Goal: Find specific page/section: Find specific page/section

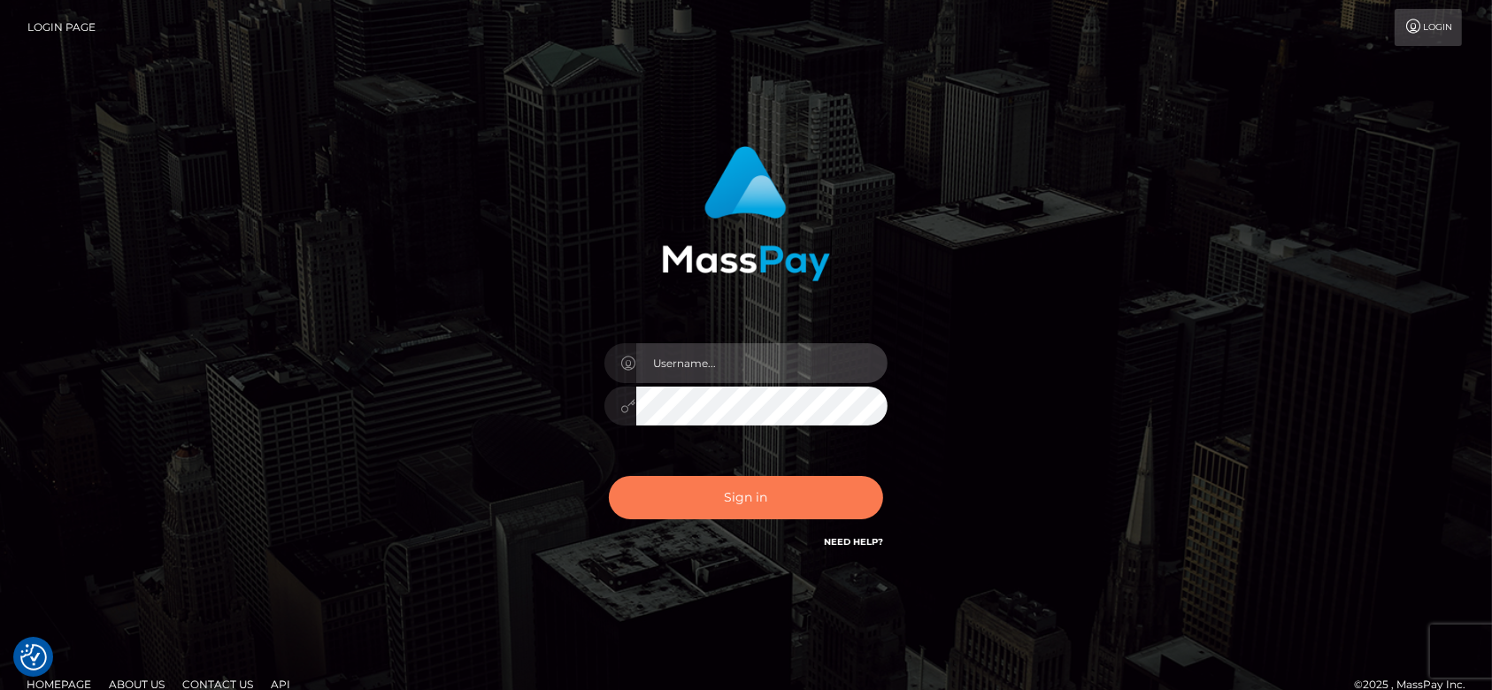
type input "[DOMAIN_NAME]"
click at [796, 499] on button "Sign in" at bounding box center [746, 497] width 274 height 43
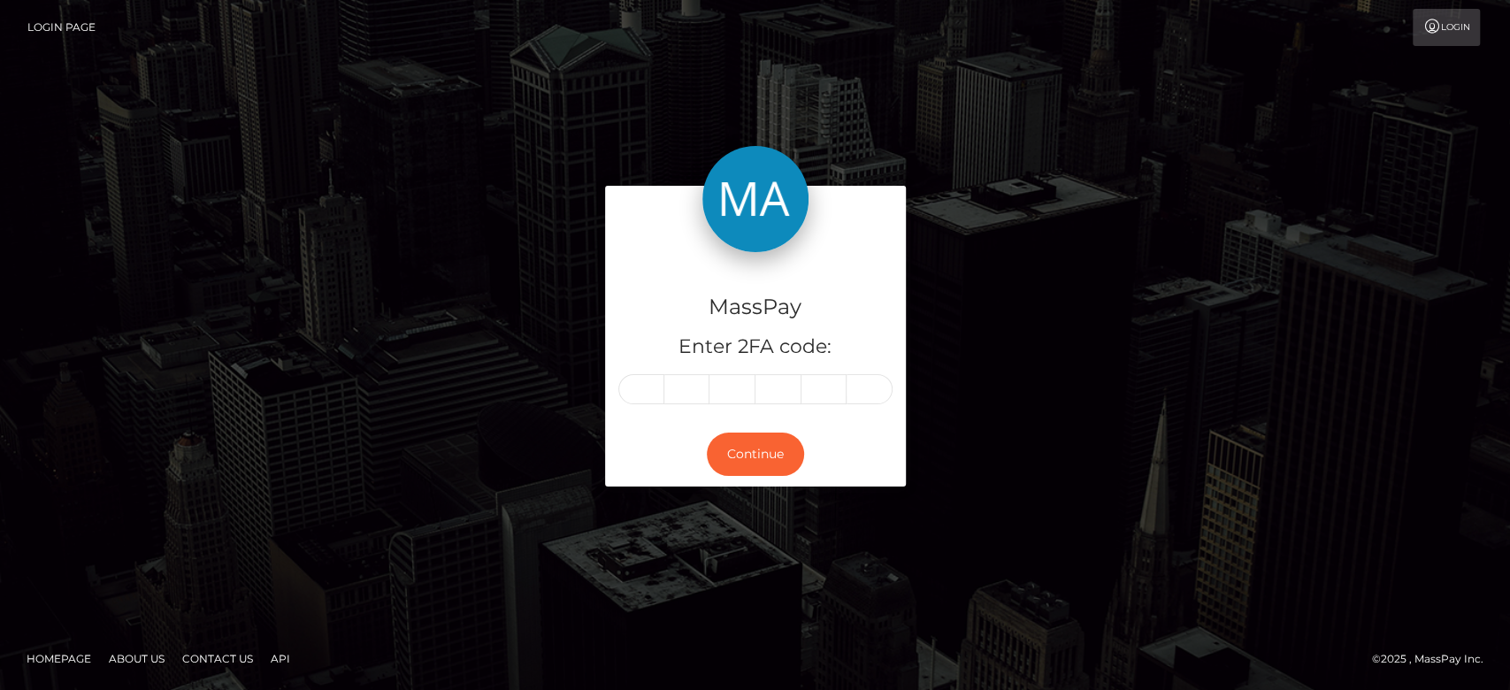
click at [430, 366] on div "MassPay Enter 2FA code: Continue" at bounding box center [755, 345] width 1009 height 318
click at [644, 391] on input "text" at bounding box center [642, 389] width 46 height 30
type input "7"
type input "8"
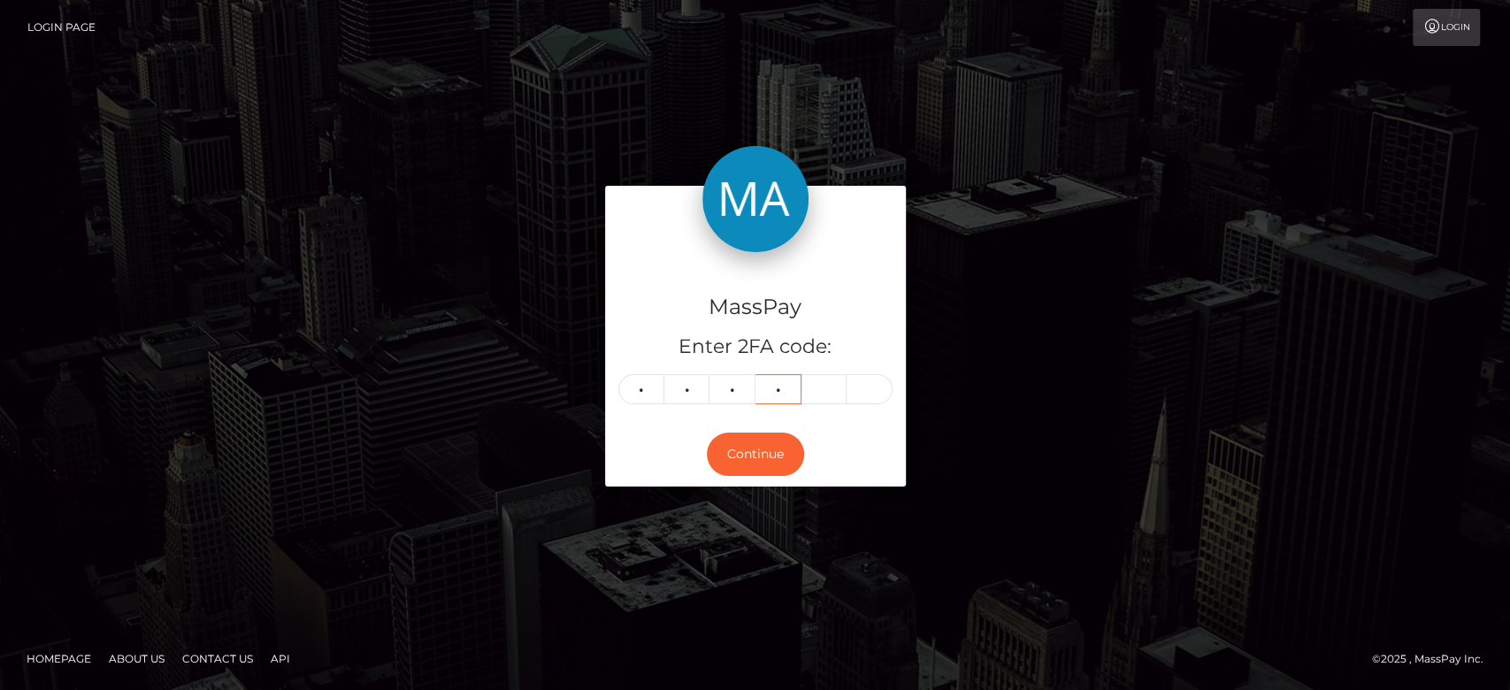
type input "2"
type input "0"
type input "7"
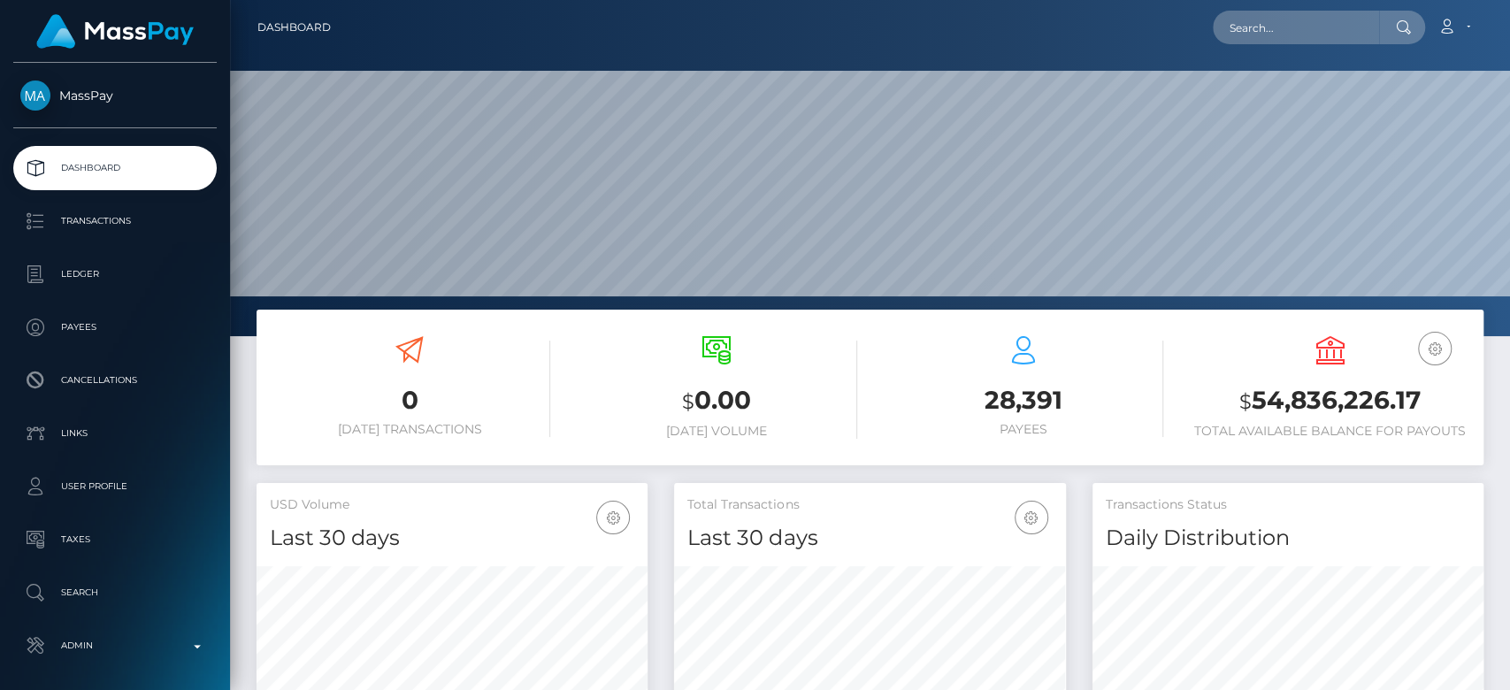
scroll to position [312, 391]
click at [1295, 11] on input "text" at bounding box center [1296, 28] width 166 height 34
paste input "[EMAIL_ADDRESS][DOMAIN_NAME]"
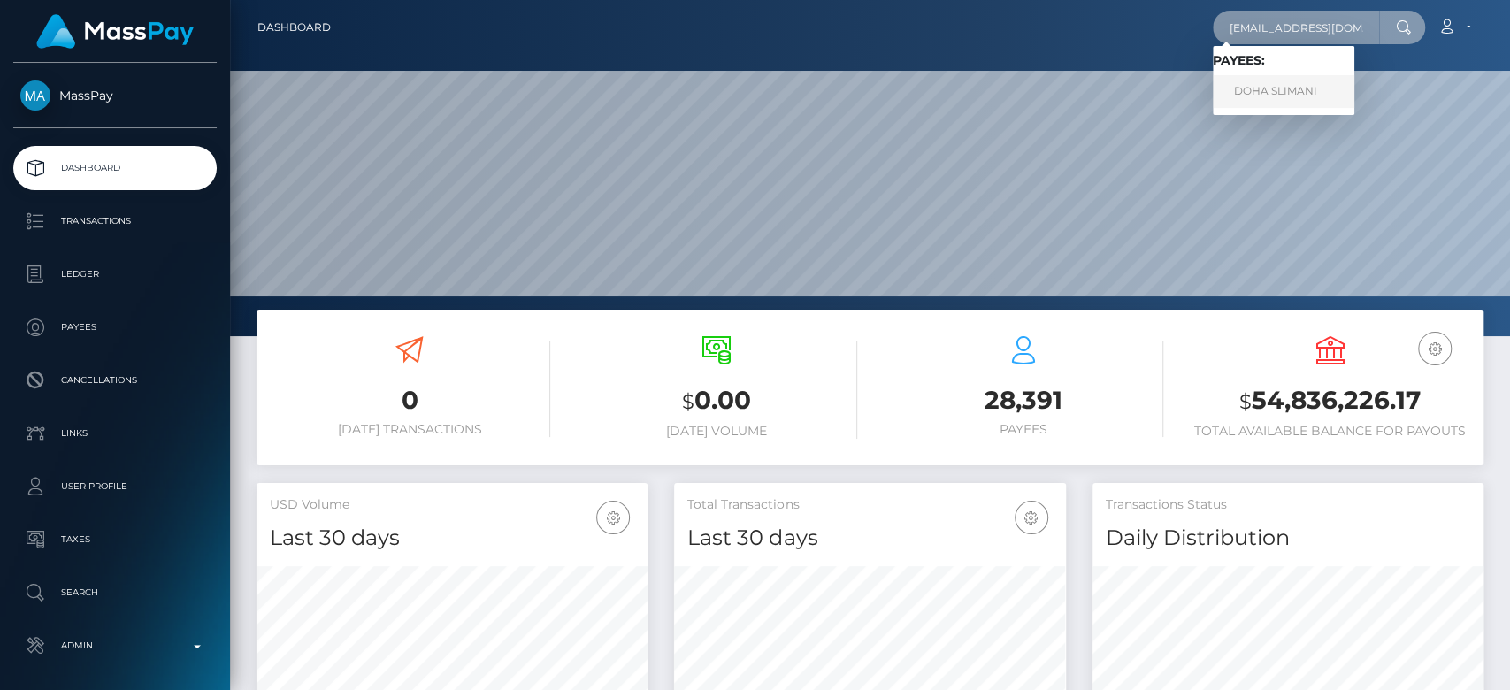
type input "[EMAIL_ADDRESS][DOMAIN_NAME]"
click at [1298, 87] on link "DOHA SLIMANI" at bounding box center [1284, 91] width 142 height 33
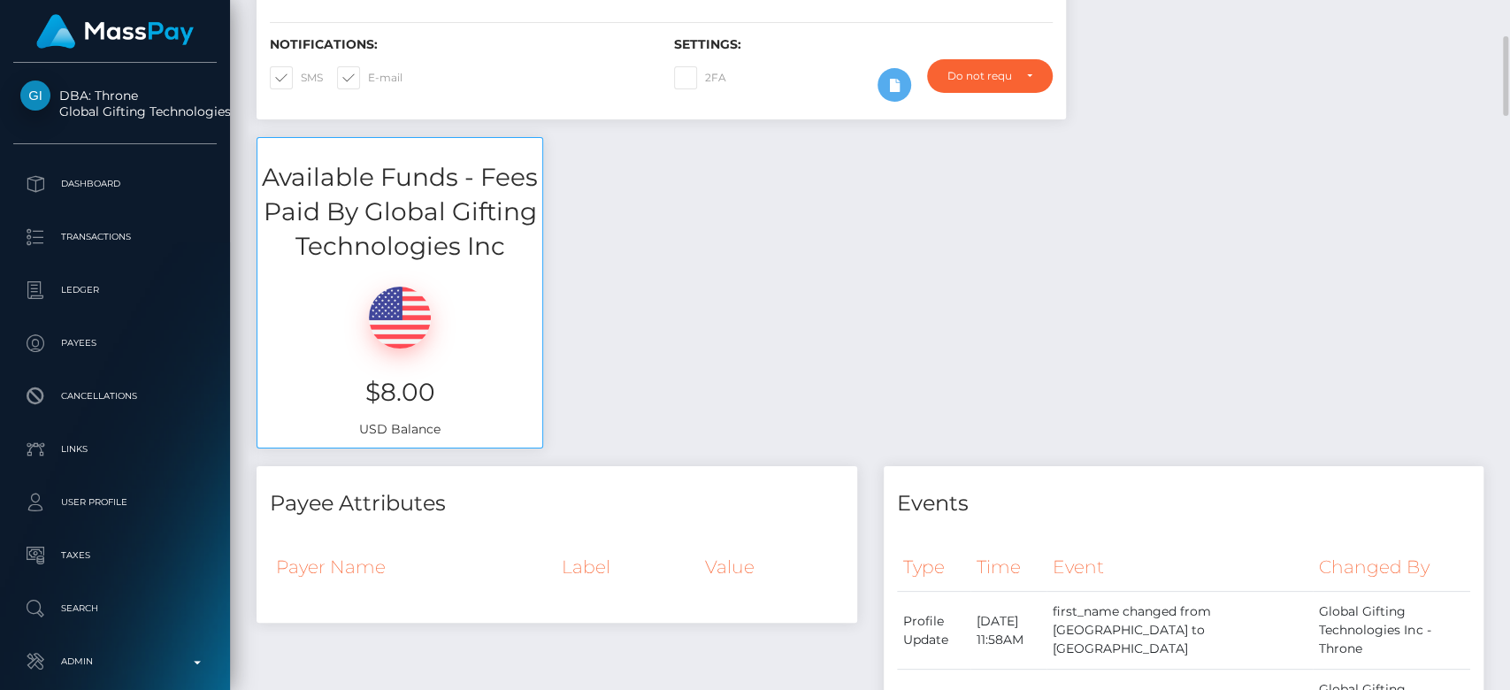
scroll to position [427, 0]
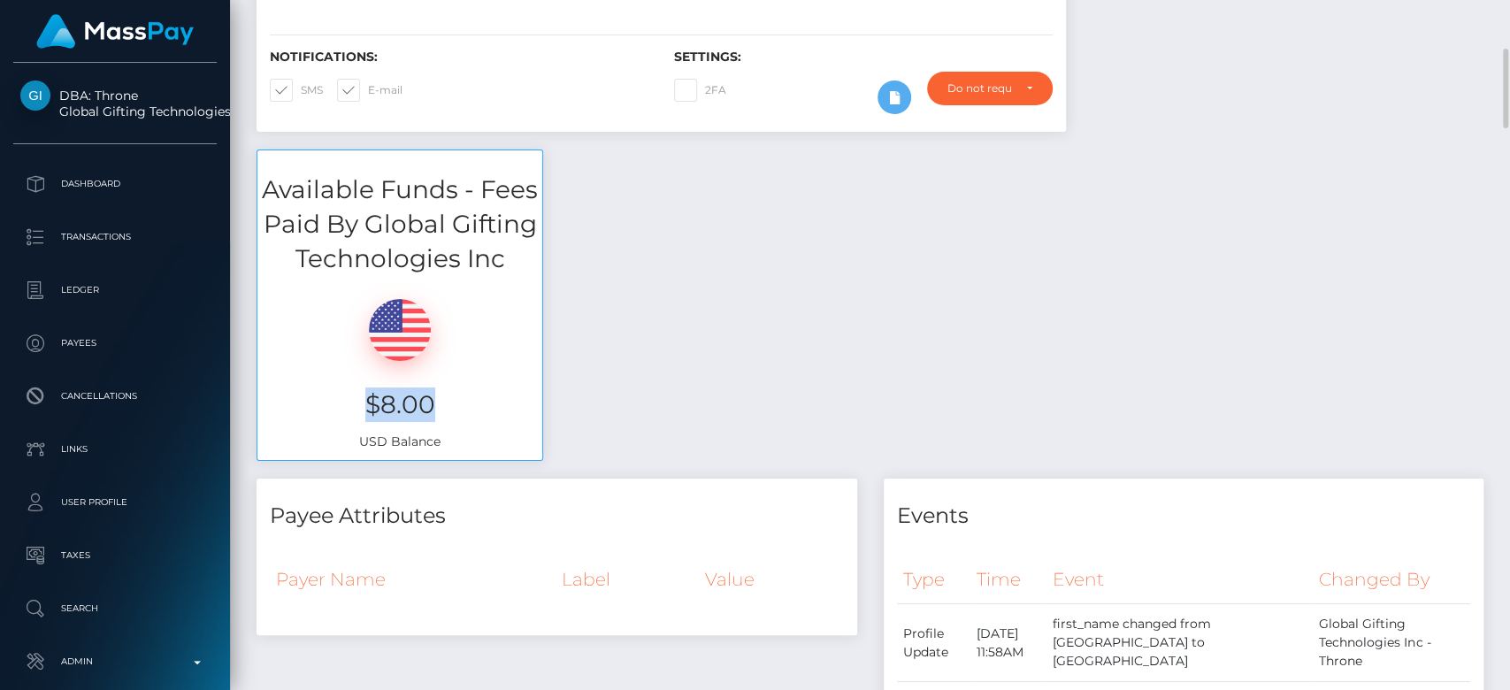
drag, startPoint x: 448, startPoint y: 412, endPoint x: 361, endPoint y: 412, distance: 86.7
click at [361, 412] on h3 "$8.00" at bounding box center [400, 405] width 258 height 35
copy h3 "$8.00"
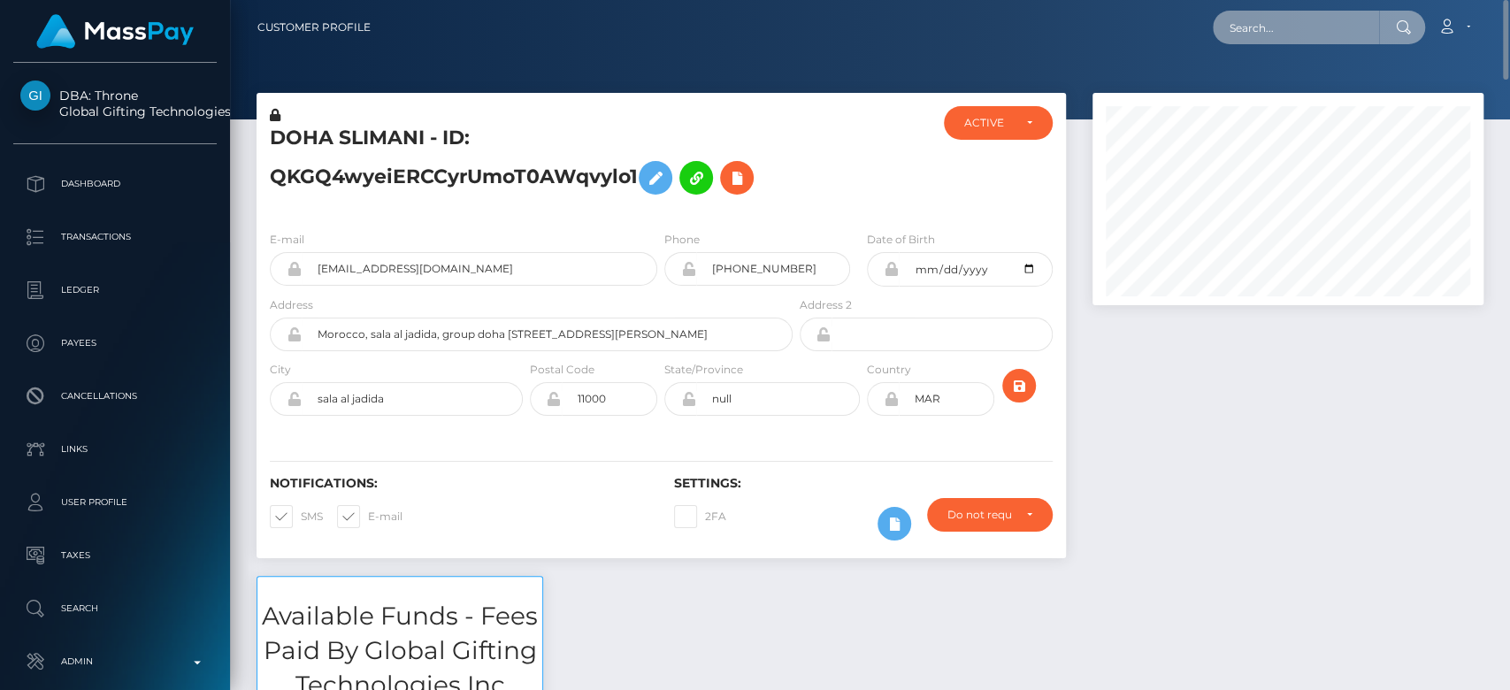
click at [1290, 21] on input "text" at bounding box center [1296, 28] width 166 height 34
paste input "underdogaccessories0@gmail.com"
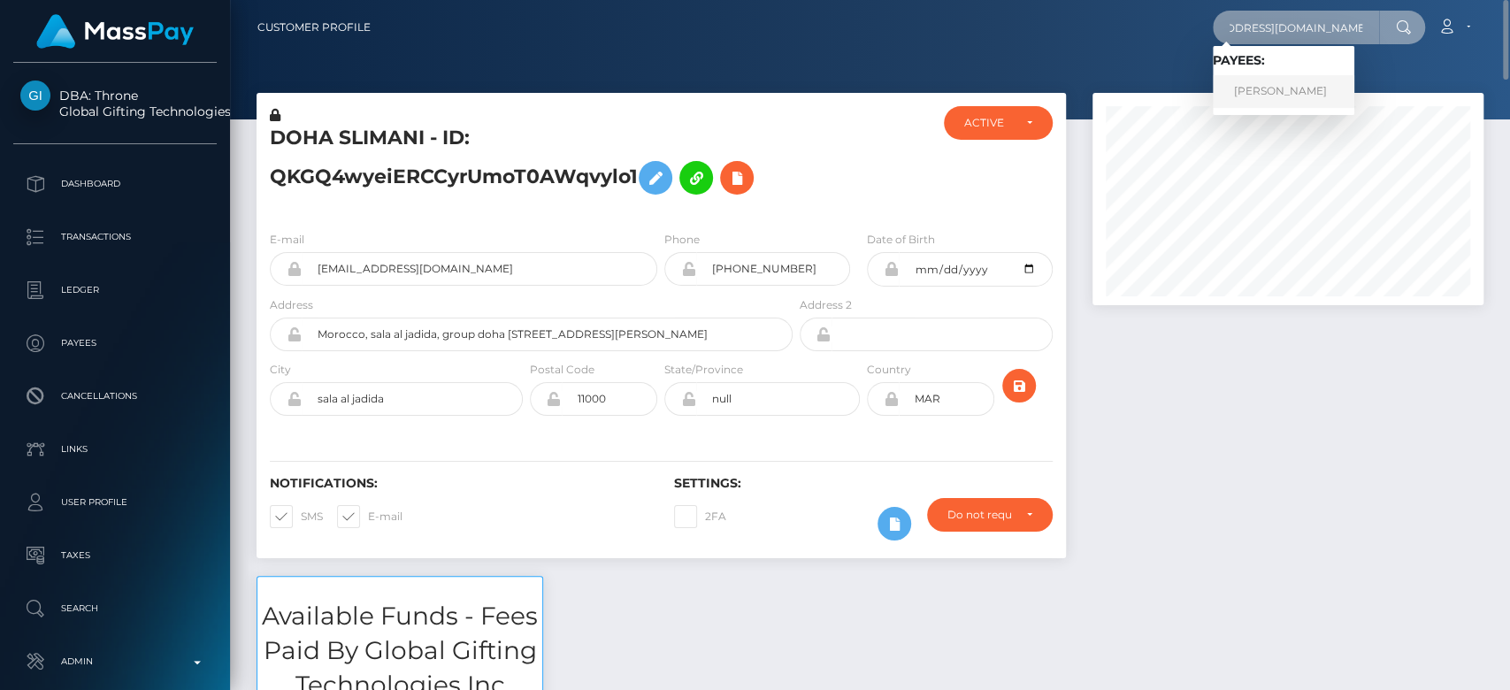
type input "underdogaccessories0@gmail.com"
click at [1265, 96] on link "JORDANNE LALONDE" at bounding box center [1284, 91] width 142 height 33
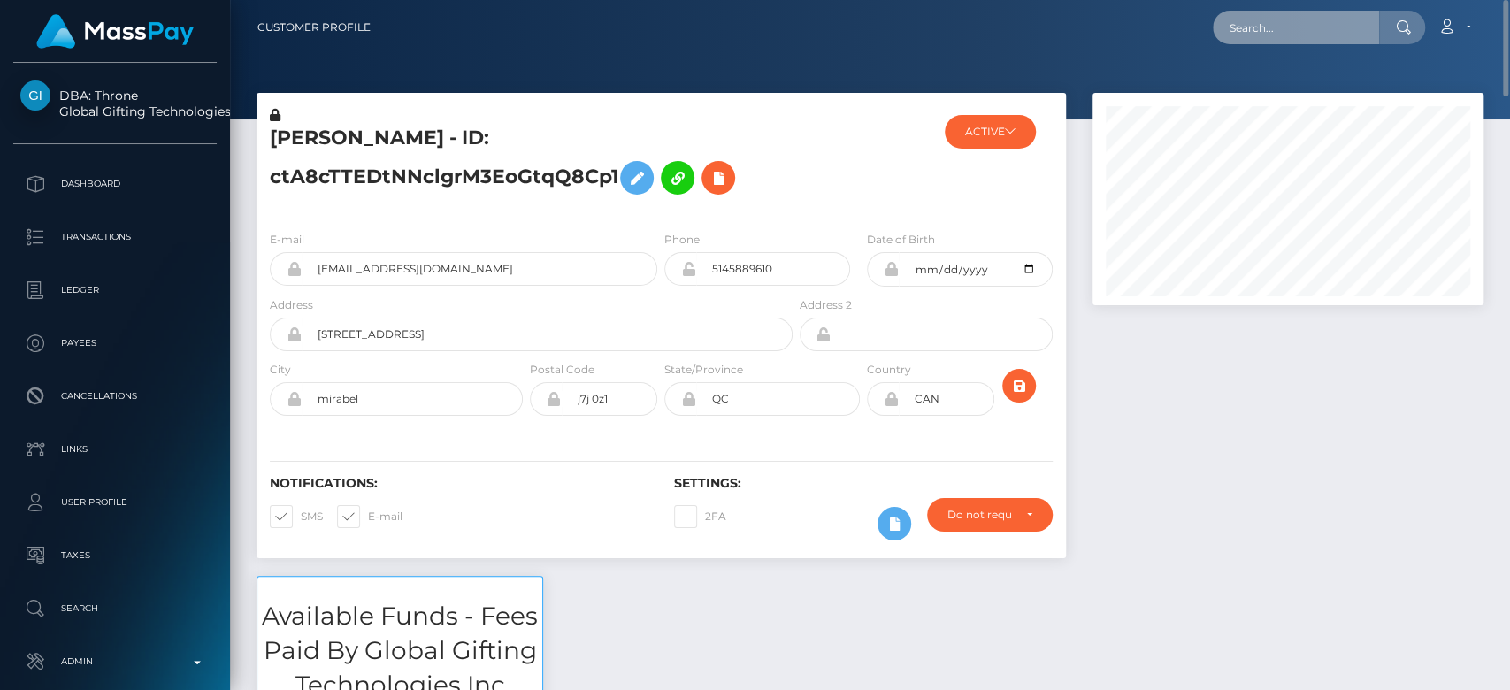
click at [1272, 37] on input "text" at bounding box center [1296, 28] width 166 height 34
paste input "kaitlyn.michaels01@gmail.com"
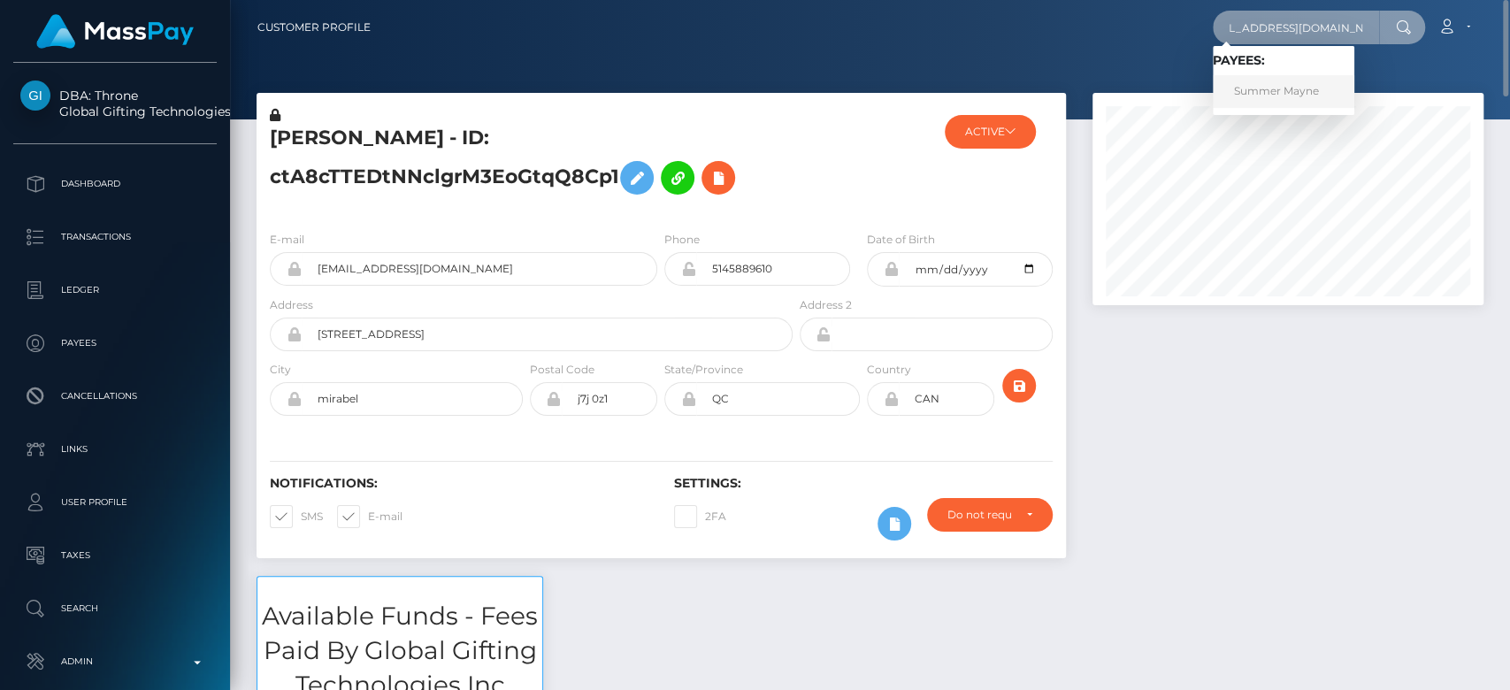
type input "kaitlyn.michaels01@gmail.com"
click at [1309, 82] on link "Summer Mayne" at bounding box center [1284, 91] width 142 height 33
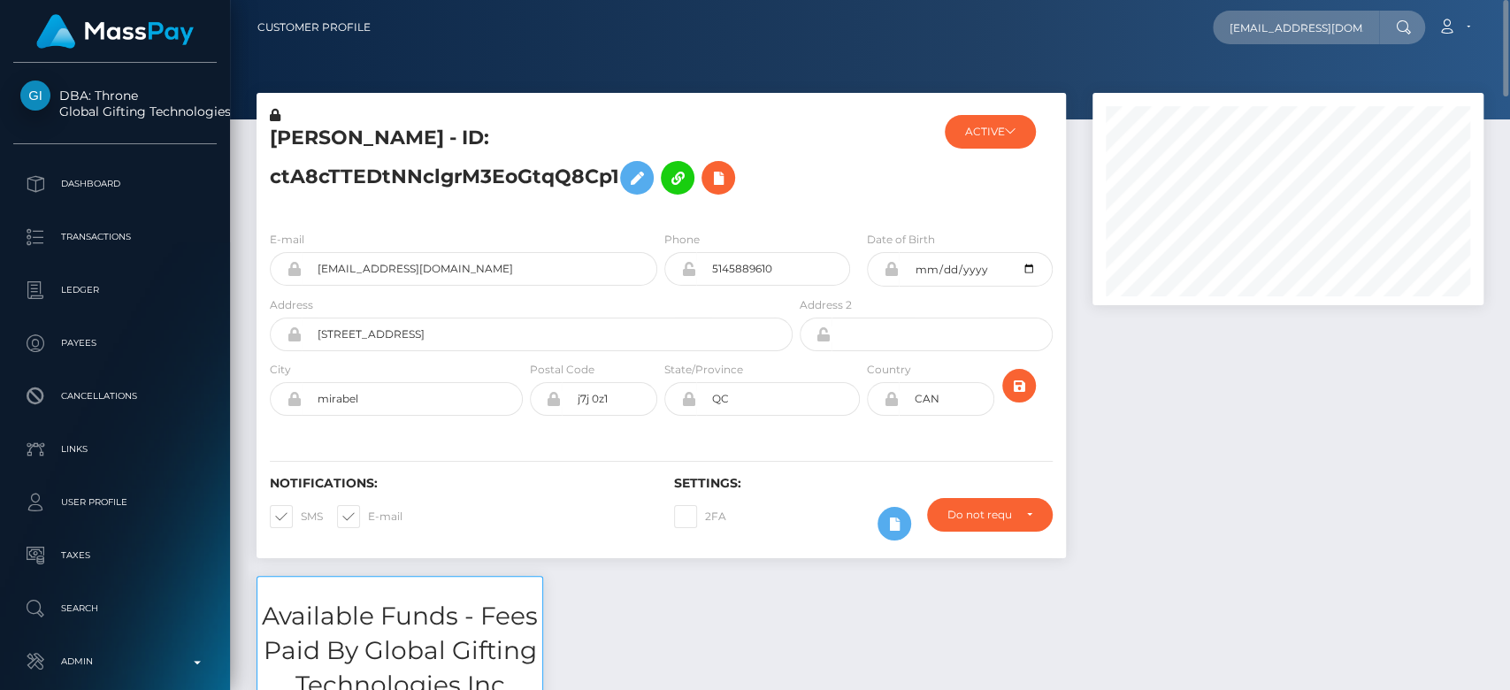
click at [1217, 400] on div at bounding box center [1289, 334] width 418 height 483
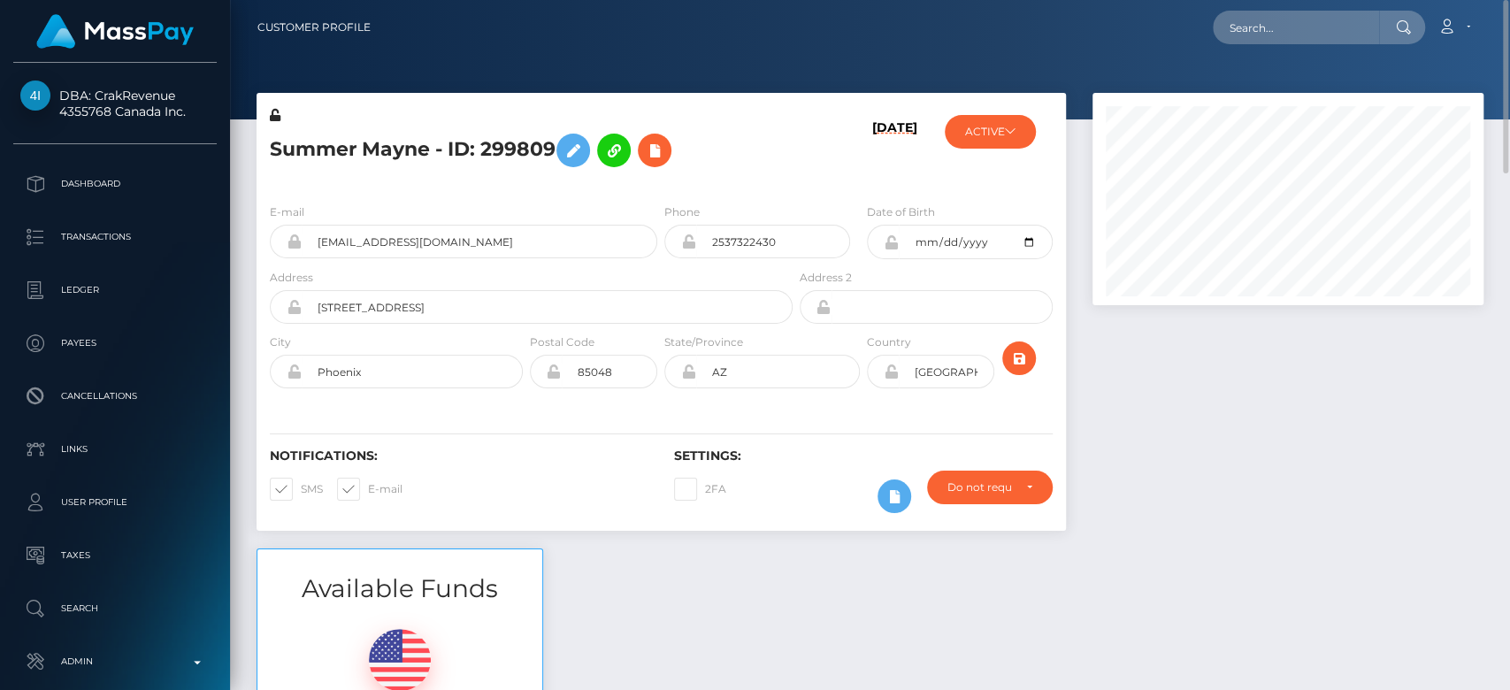
click at [1324, 361] on div at bounding box center [1289, 321] width 418 height 456
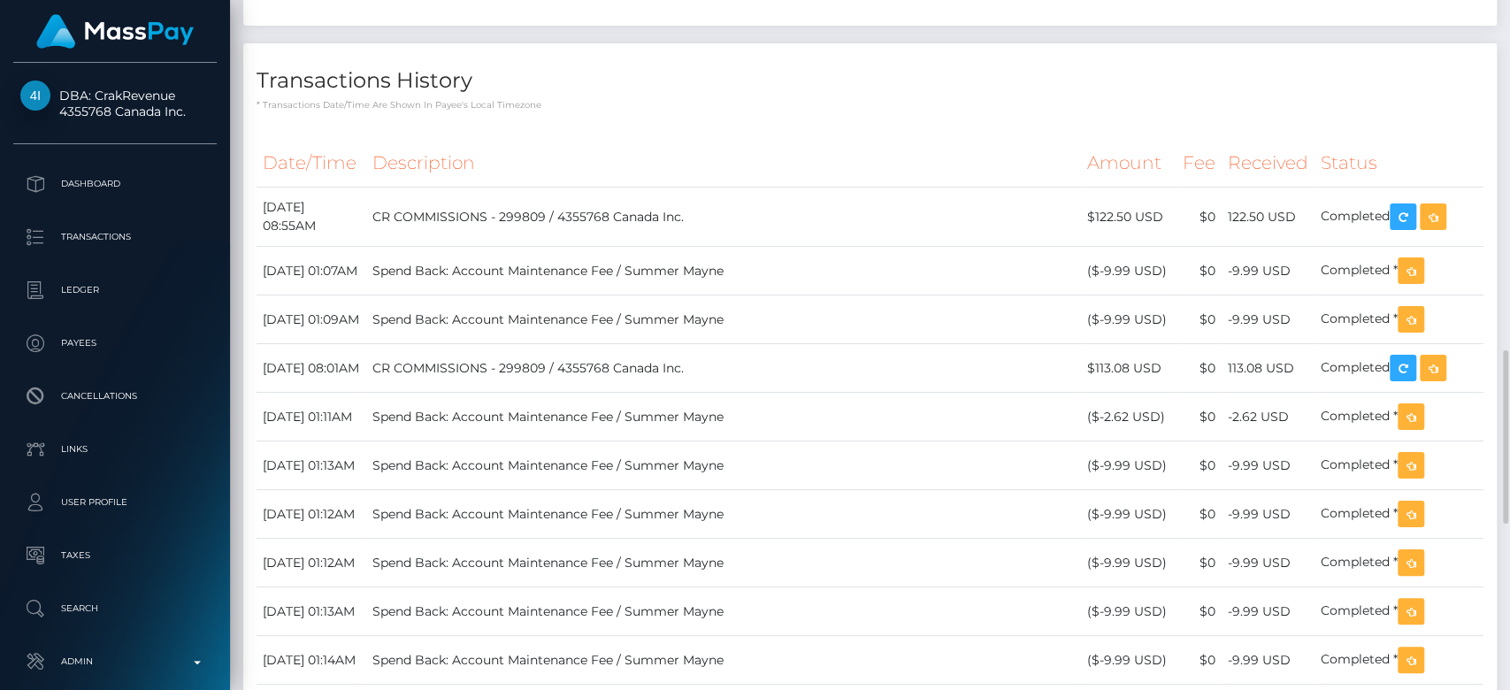
scroll to position [1391, 0]
drag, startPoint x: 1144, startPoint y: 426, endPoint x: 1104, endPoint y: 427, distance: 39.9
click at [1104, 394] on td "$113.08 USD" at bounding box center [1129, 369] width 96 height 49
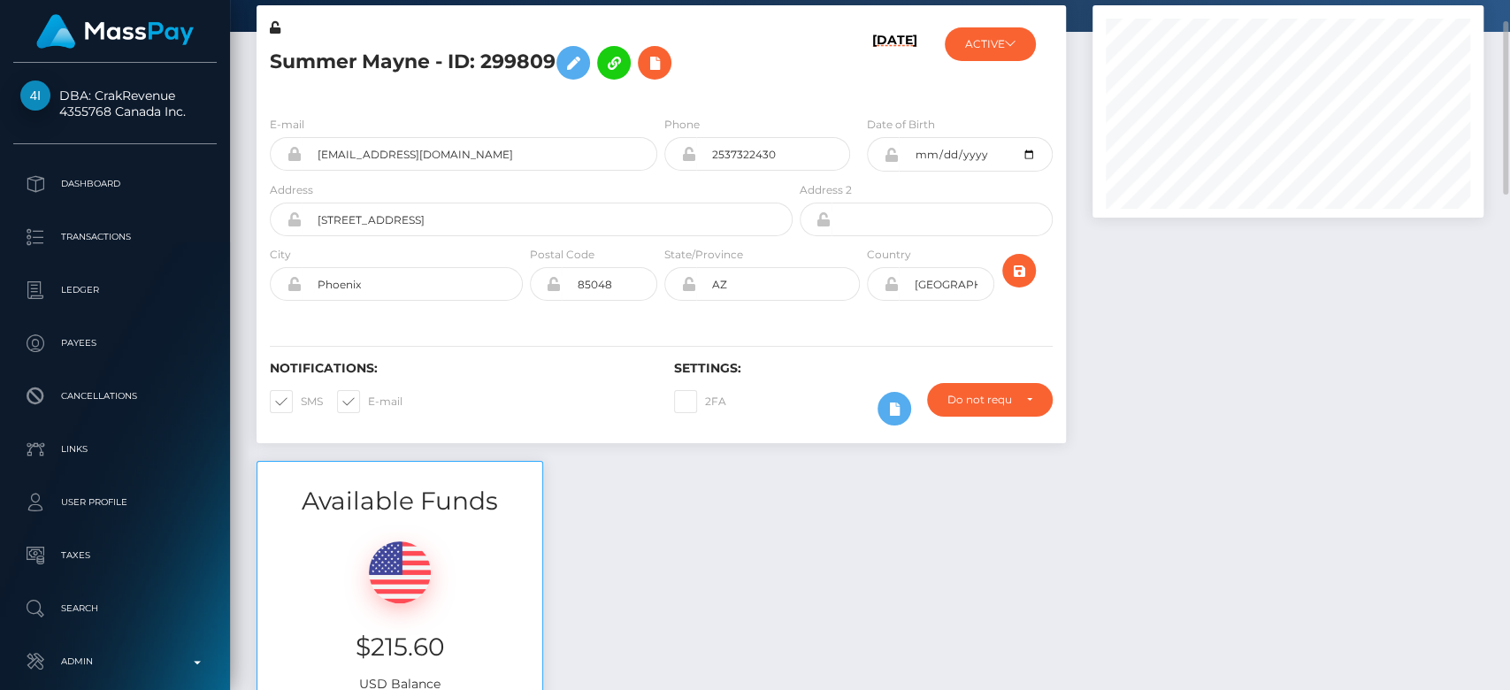
scroll to position [0, 0]
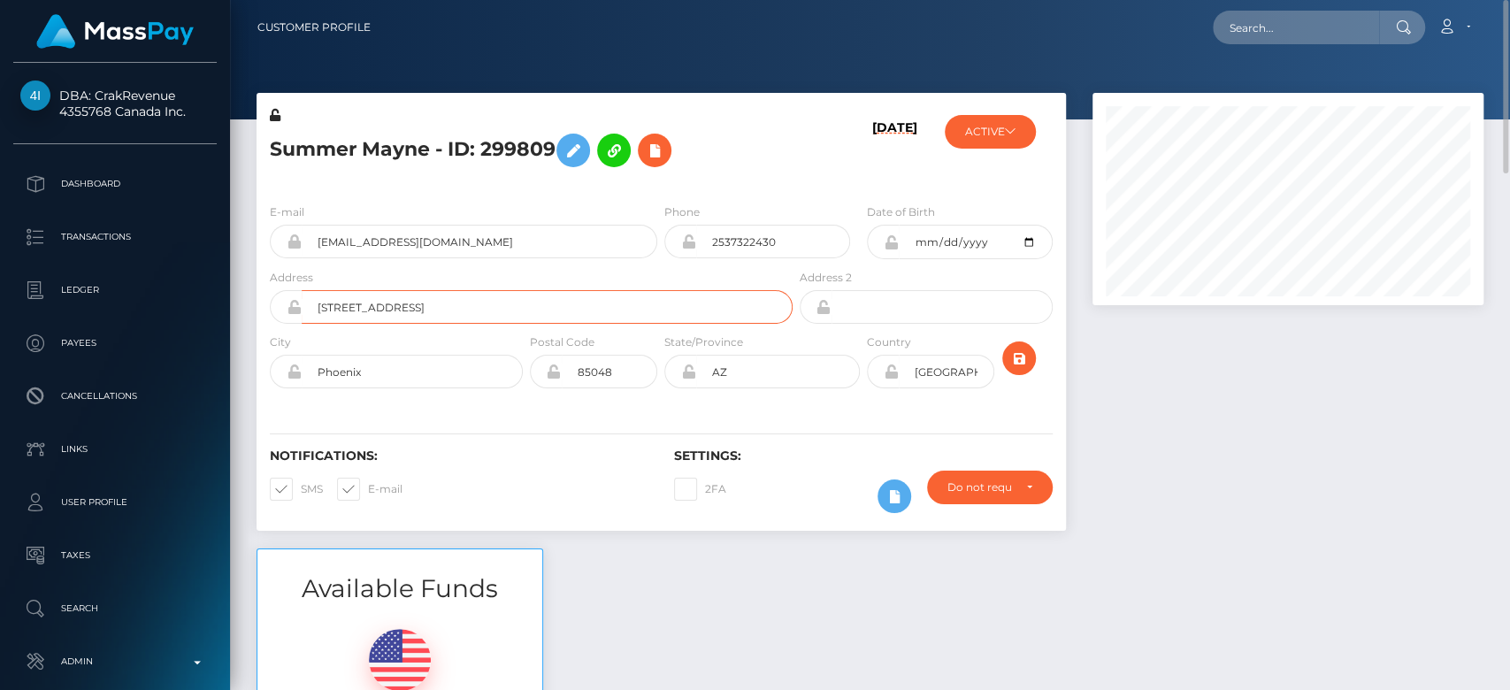
click at [638, 296] on input "[STREET_ADDRESS]" at bounding box center [547, 307] width 491 height 34
click at [754, 142] on h5 "Summer Mayne - ID: 299809" at bounding box center [526, 150] width 513 height 51
click at [757, 158] on h5 "Summer Mayne - ID: 299809" at bounding box center [526, 150] width 513 height 51
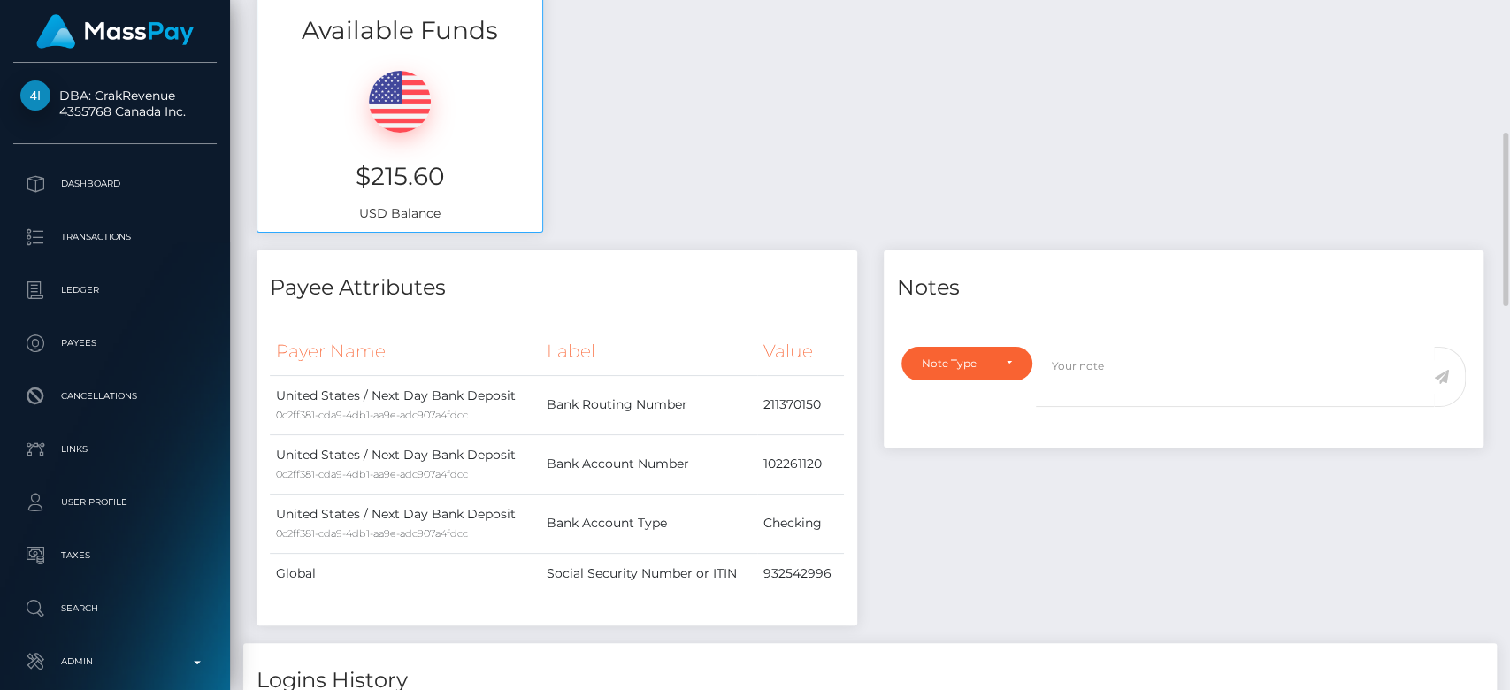
scroll to position [549, 0]
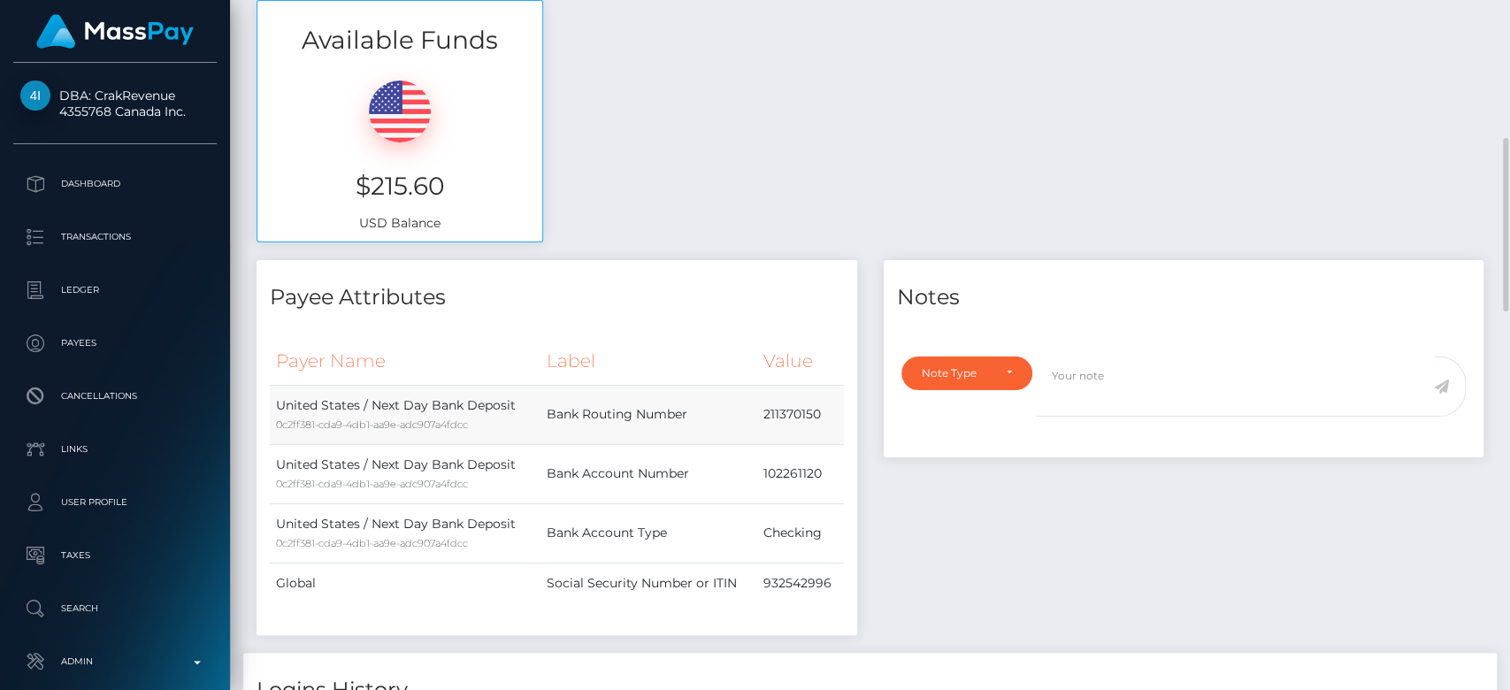
drag, startPoint x: 690, startPoint y: 417, endPoint x: 549, endPoint y: 405, distance: 142.0
click at [549, 405] on td "Bank Routing Number" at bounding box center [648, 414] width 217 height 59
click at [788, 401] on td "211370150" at bounding box center [800, 414] width 87 height 59
click at [811, 176] on div "Available Funds $215.60 USD Balance" at bounding box center [870, 130] width 1254 height 260
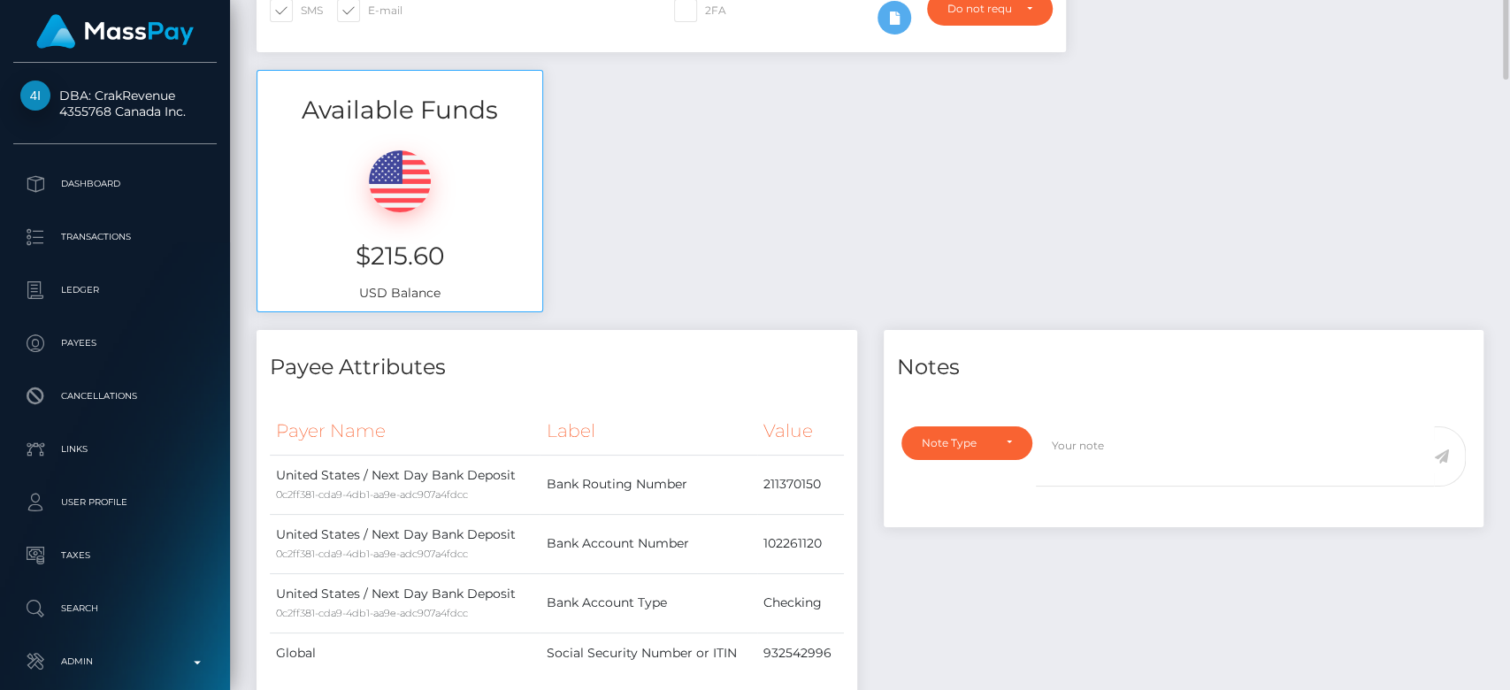
scroll to position [0, 0]
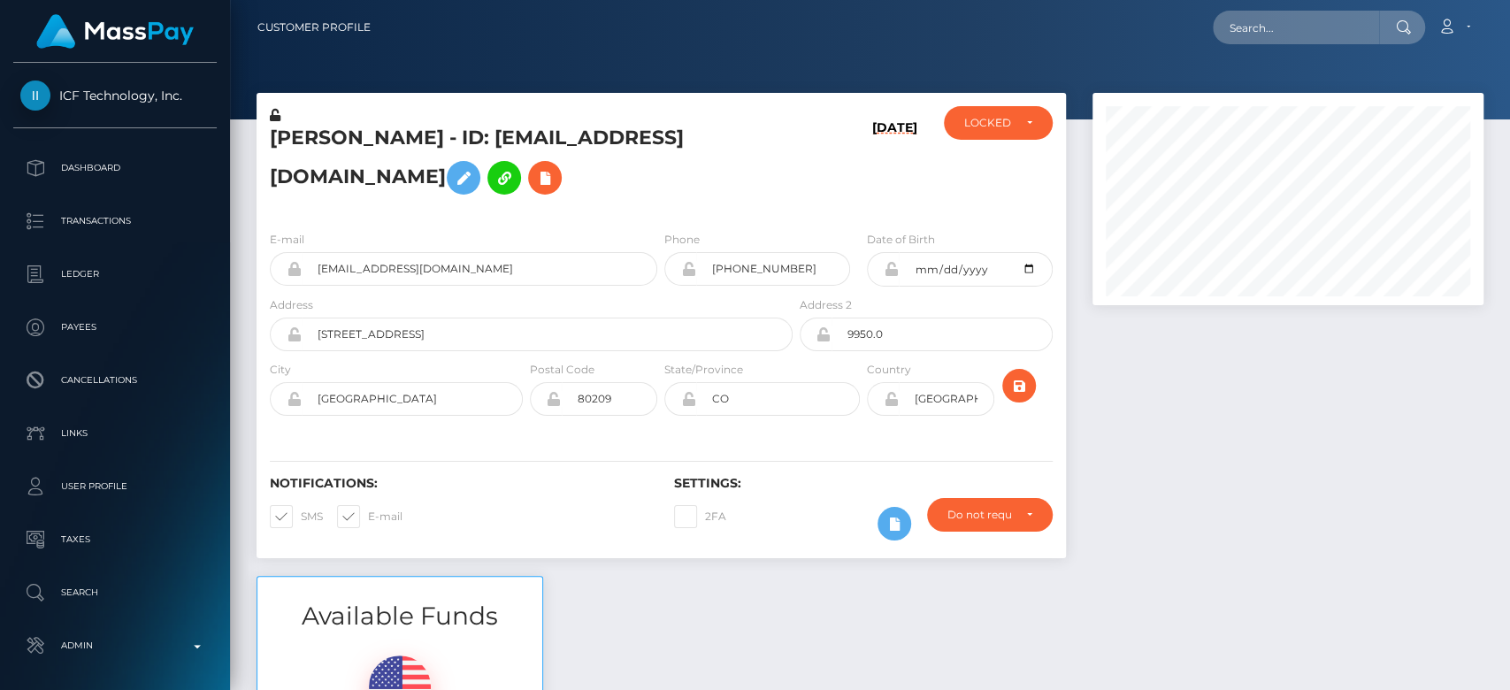
scroll to position [212, 391]
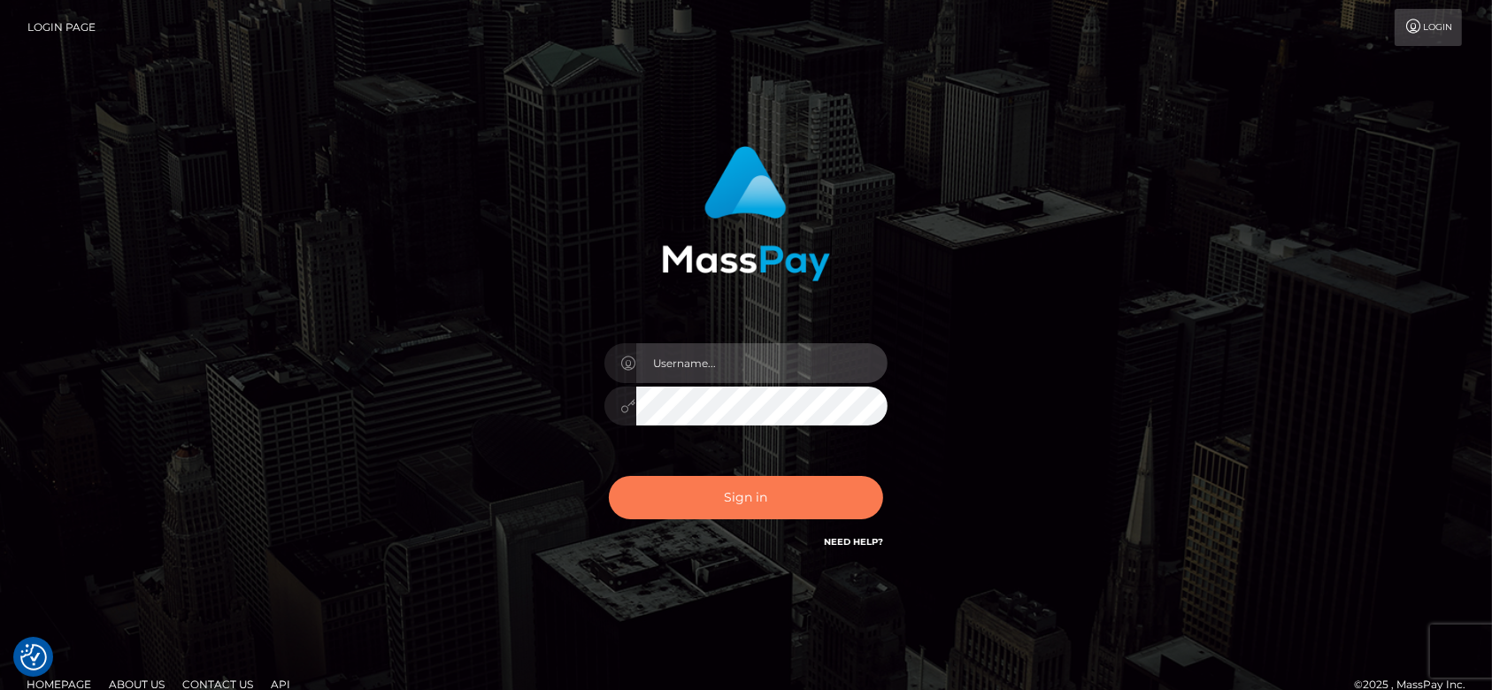
type input "fr.es"
click at [761, 514] on button "Sign in" at bounding box center [746, 497] width 274 height 43
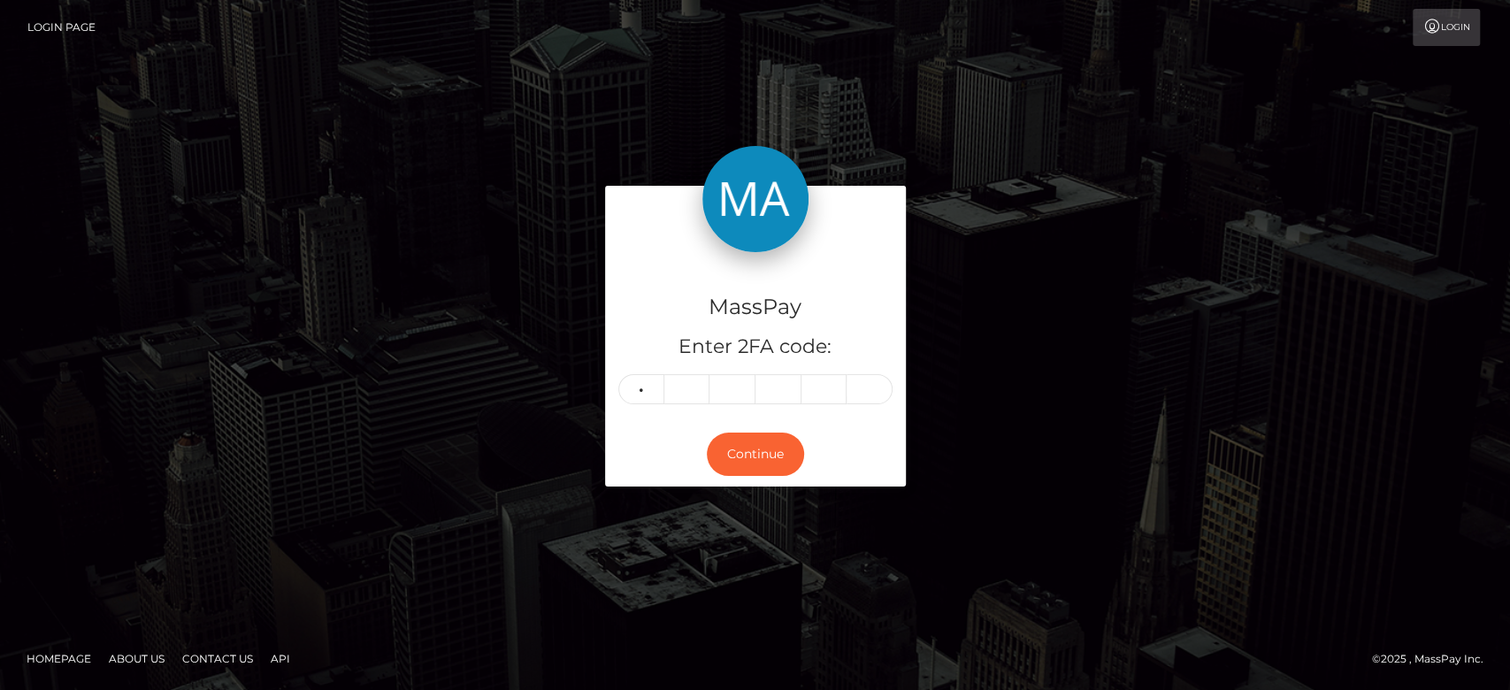
type input "8"
type input "7"
type input "3"
type input "5"
type input "1"
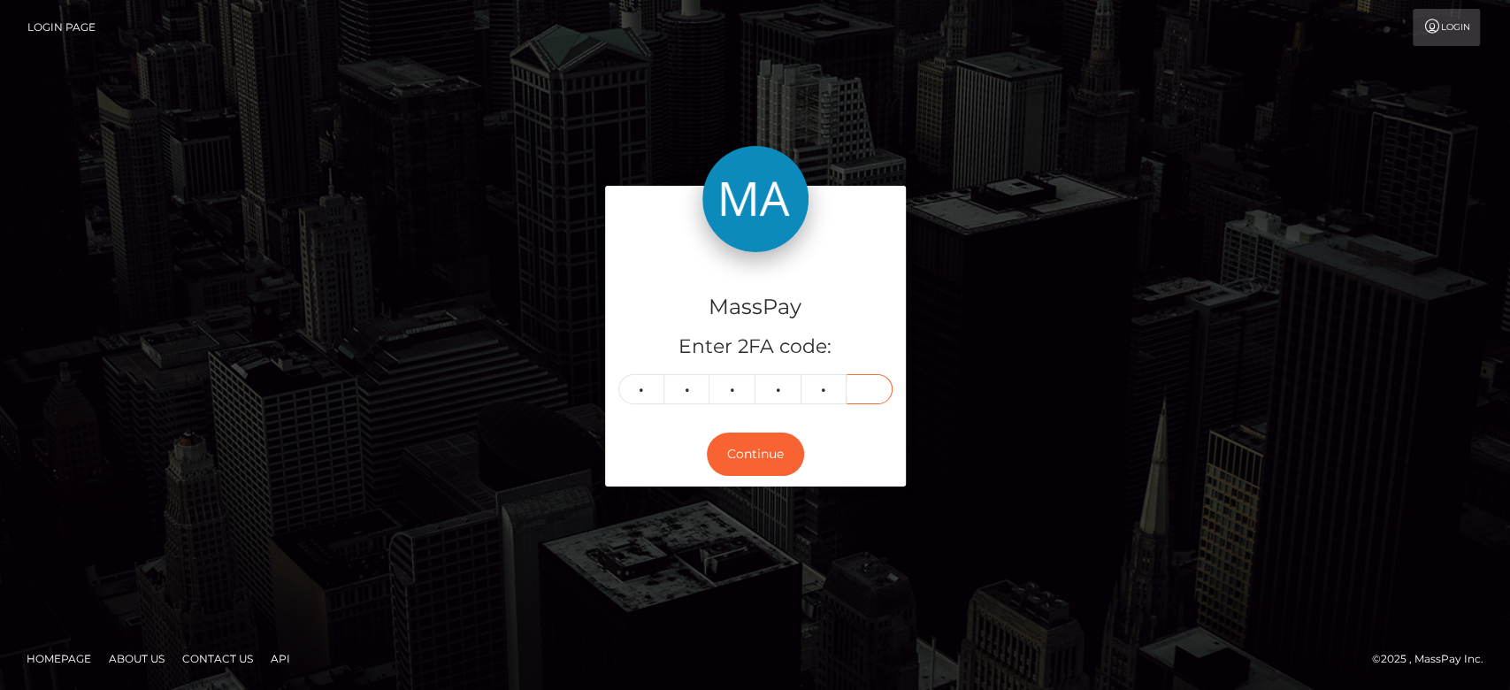
type input "8"
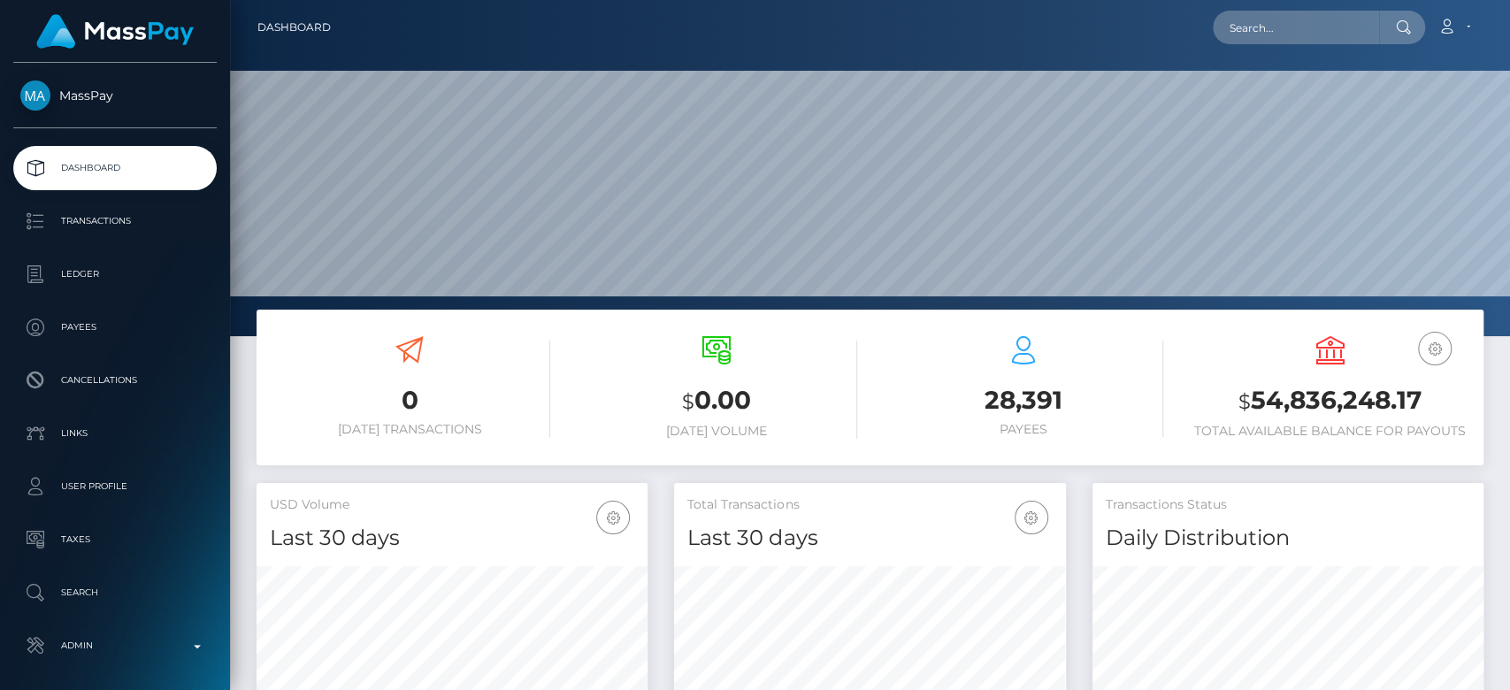
scroll to position [312, 391]
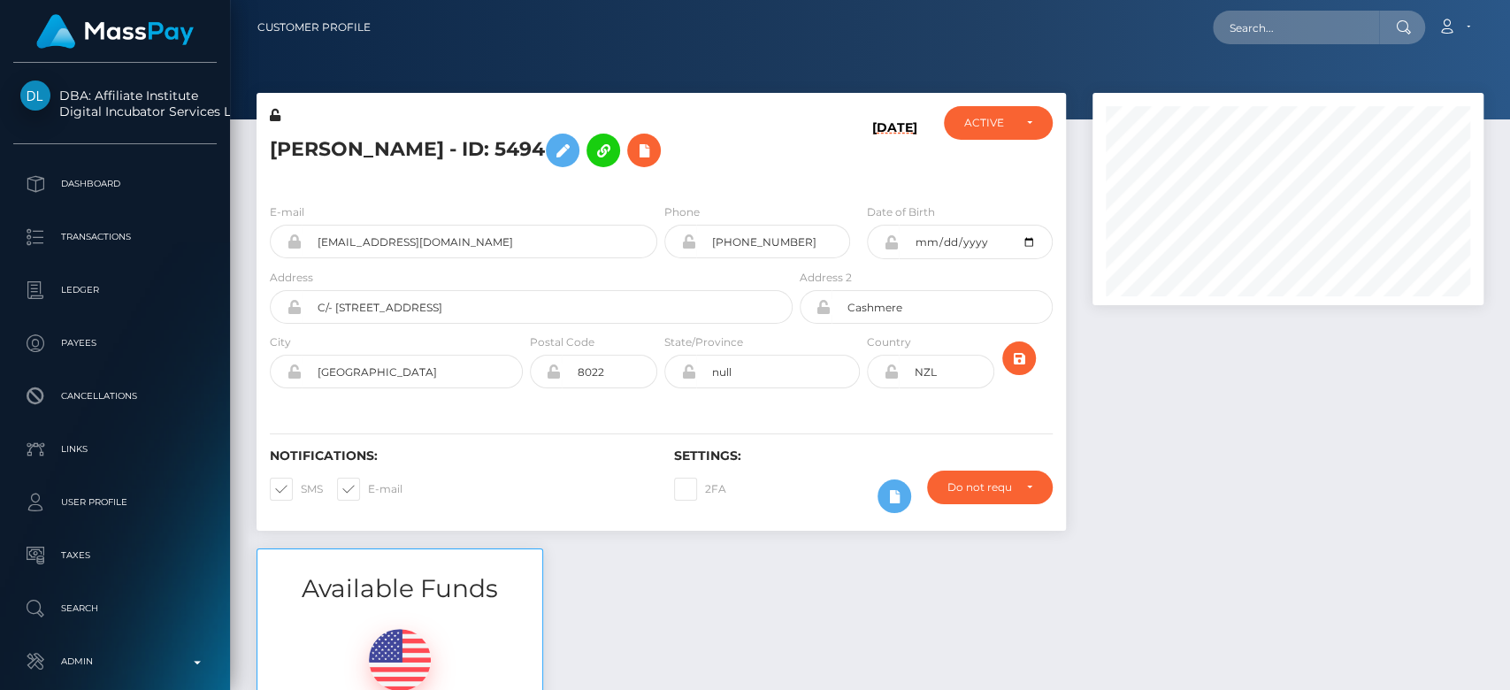
scroll to position [212, 391]
